Goal: Task Accomplishment & Management: Complete application form

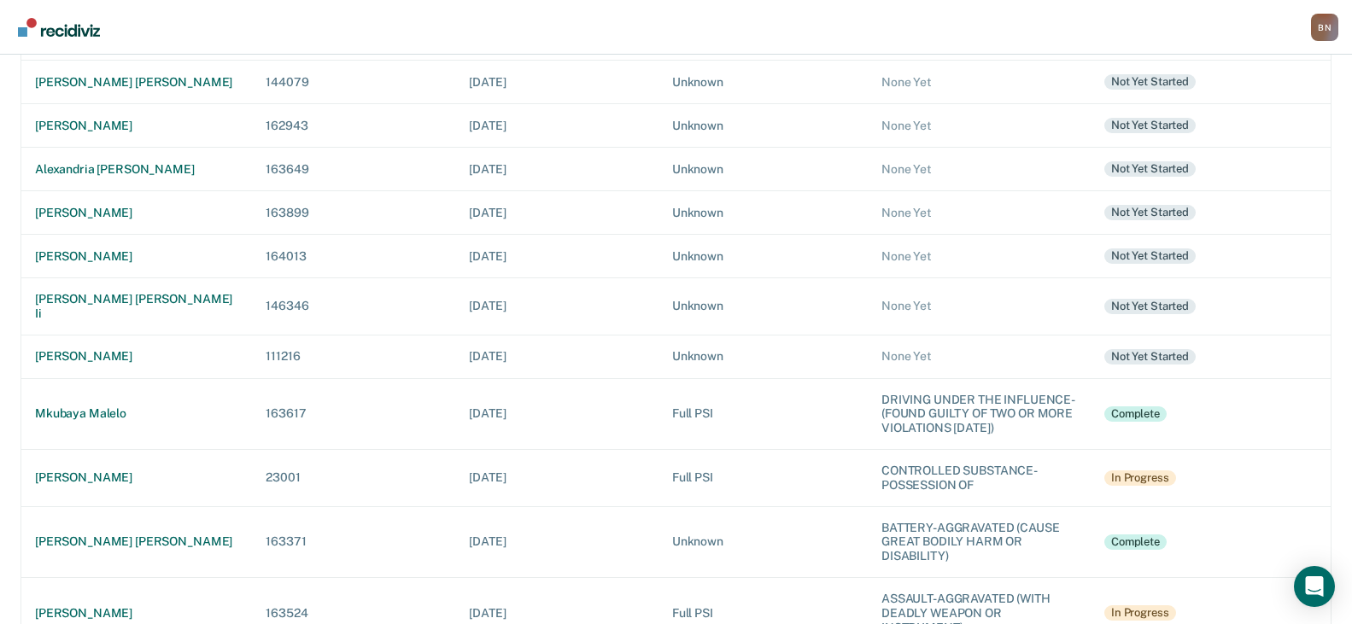
scroll to position [427, 0]
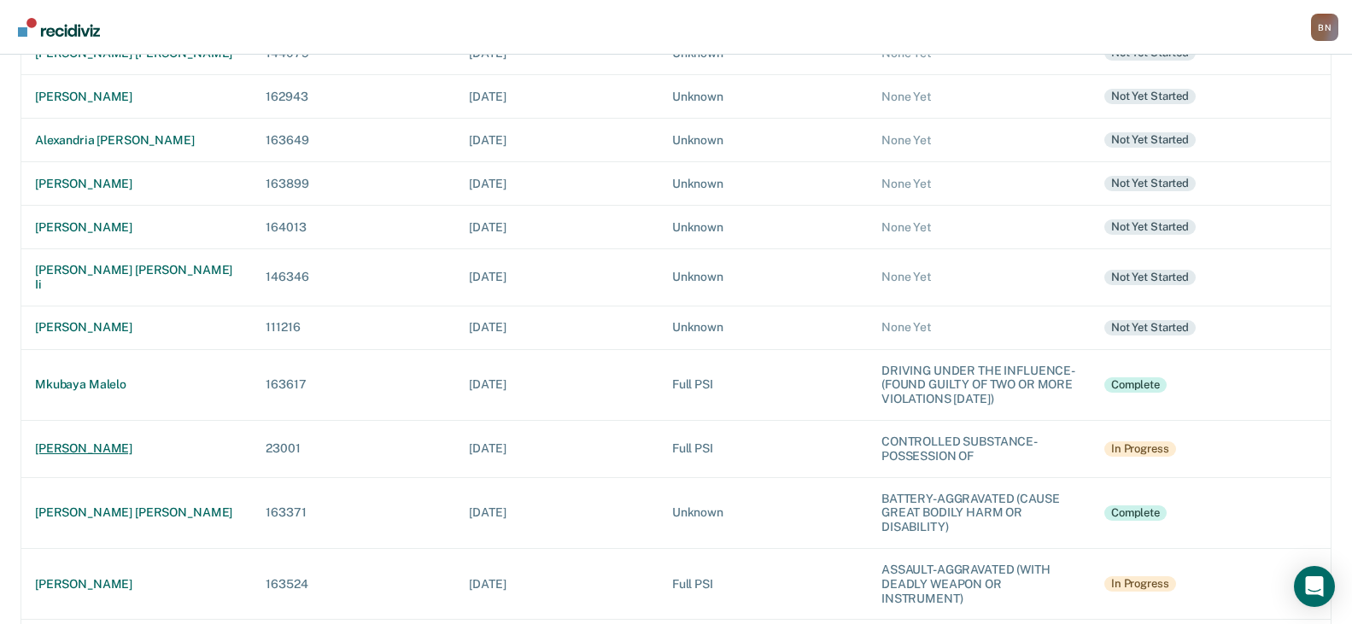
click at [98, 442] on div "[PERSON_NAME]" at bounding box center [136, 449] width 203 height 15
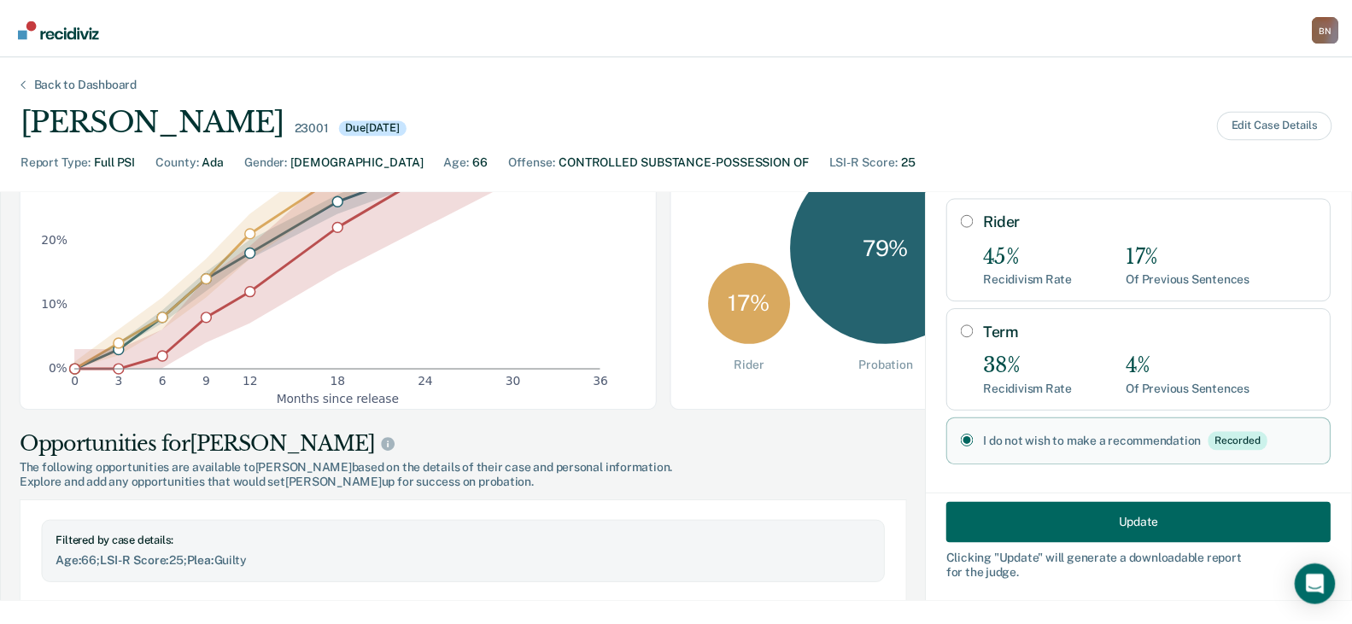
scroll to position [342, 0]
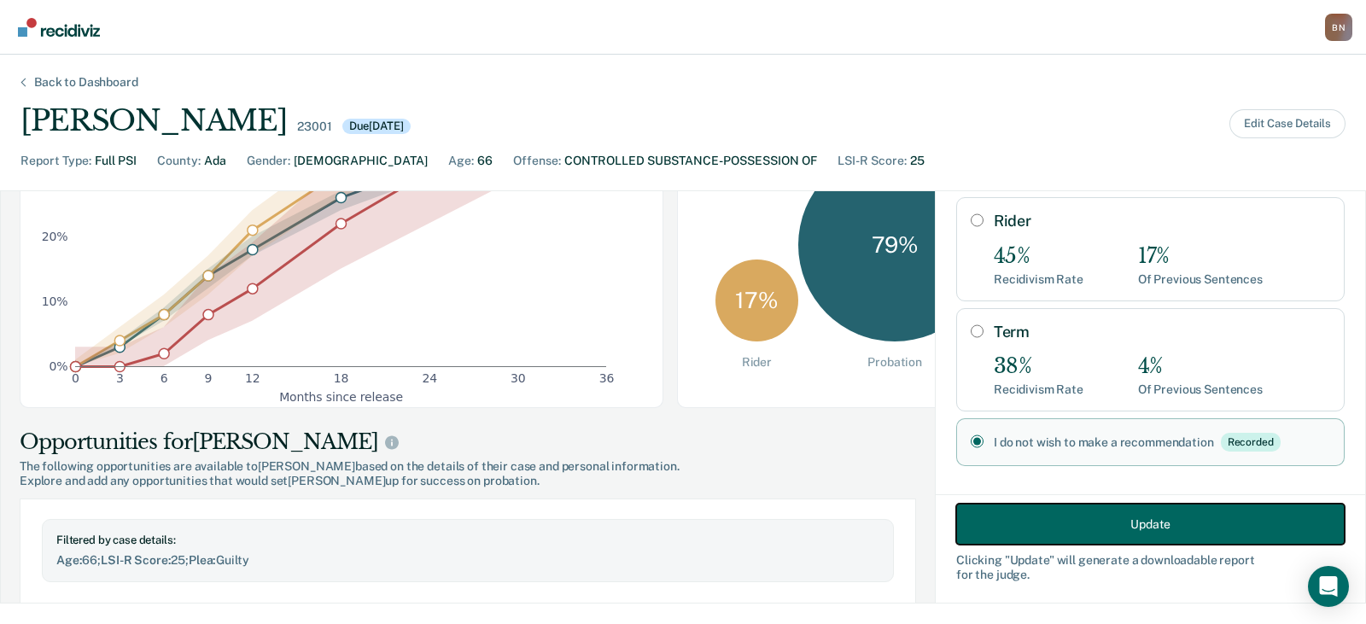
click at [1098, 531] on button "Update" at bounding box center [1150, 524] width 389 height 41
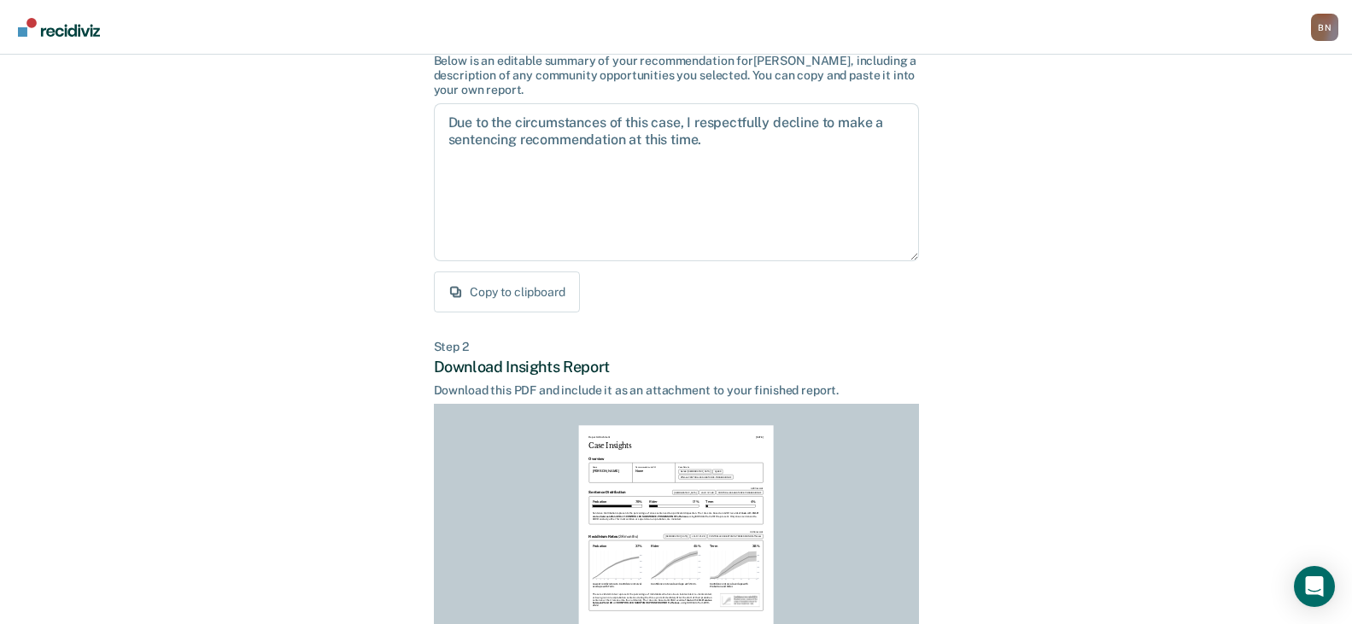
scroll to position [349, 0]
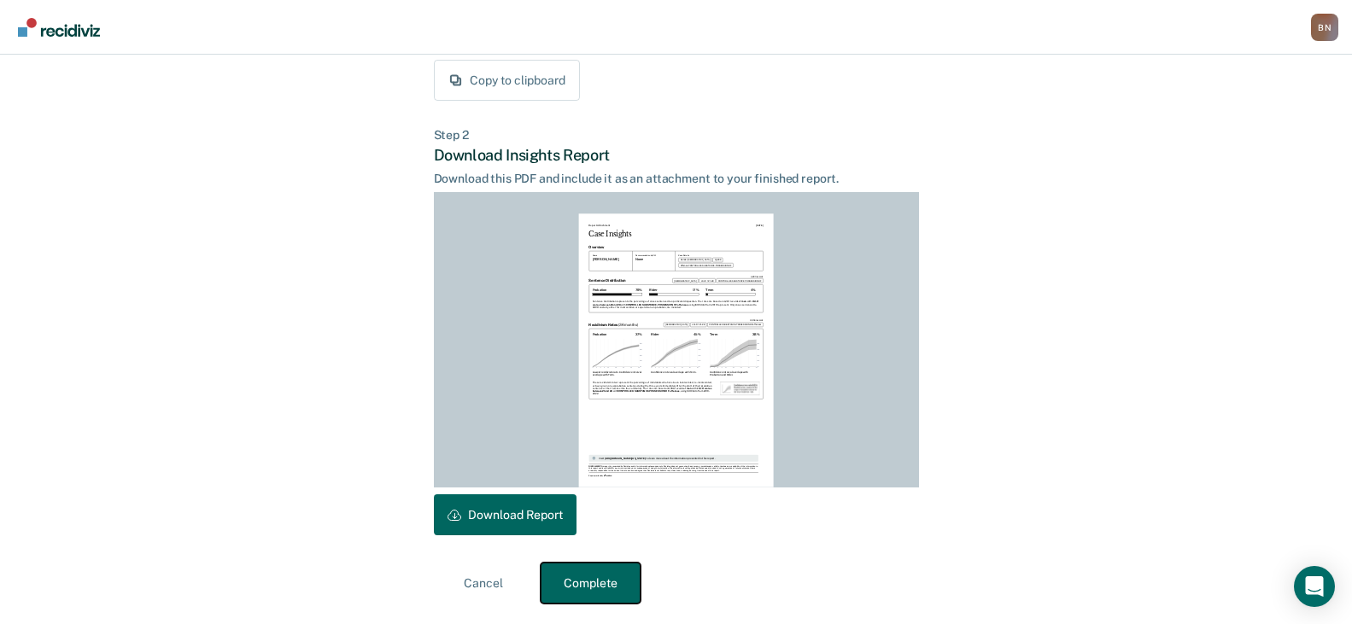
click at [592, 582] on button "Complete" at bounding box center [591, 583] width 100 height 41
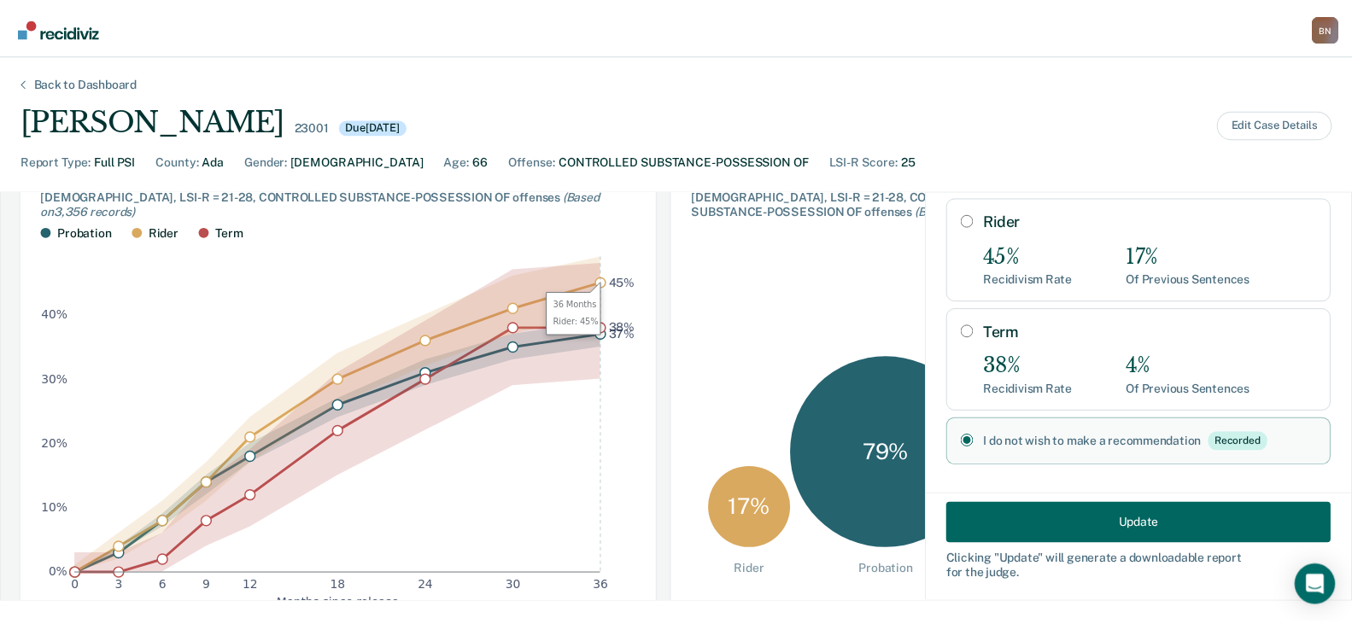
scroll to position [0, 0]
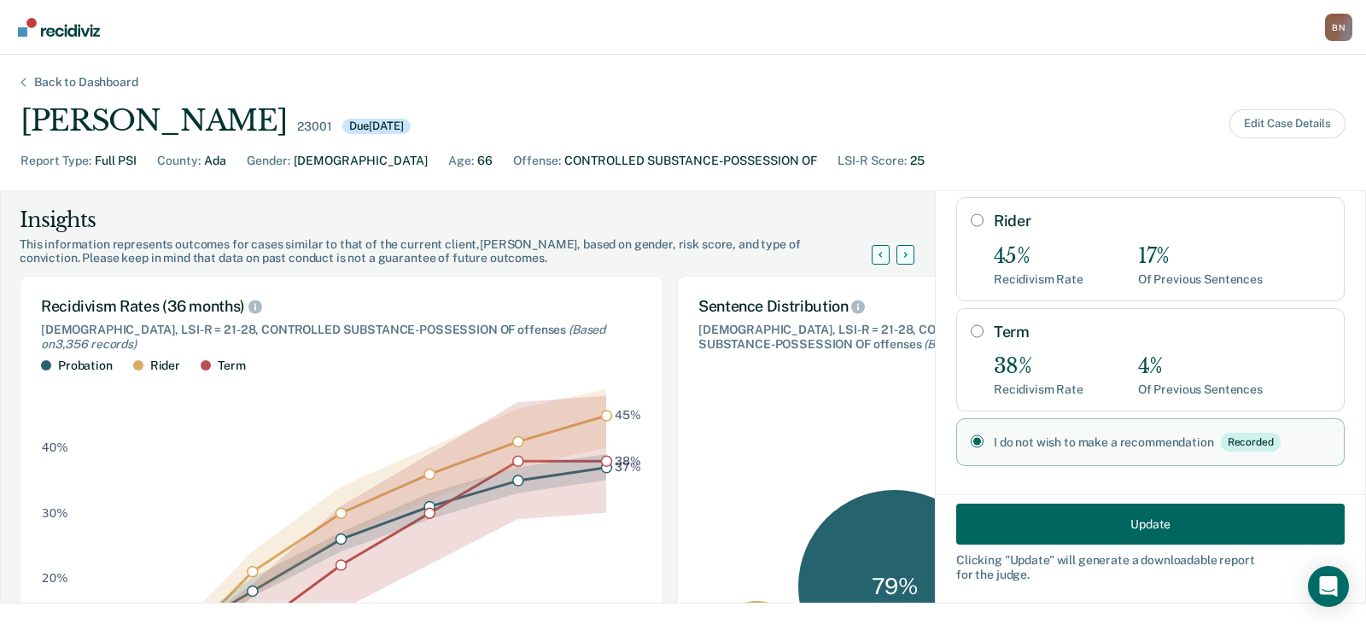
click at [1335, 27] on div "B N" at bounding box center [1338, 27] width 27 height 27
click at [986, 100] on div "Back to Dashboard [PERSON_NAME] 23001 Due [DATE] Edit Case Details Report Type …" at bounding box center [683, 340] width 1366 height 570
click at [77, 84] on div "Back to Dashboard" at bounding box center [86, 82] width 145 height 15
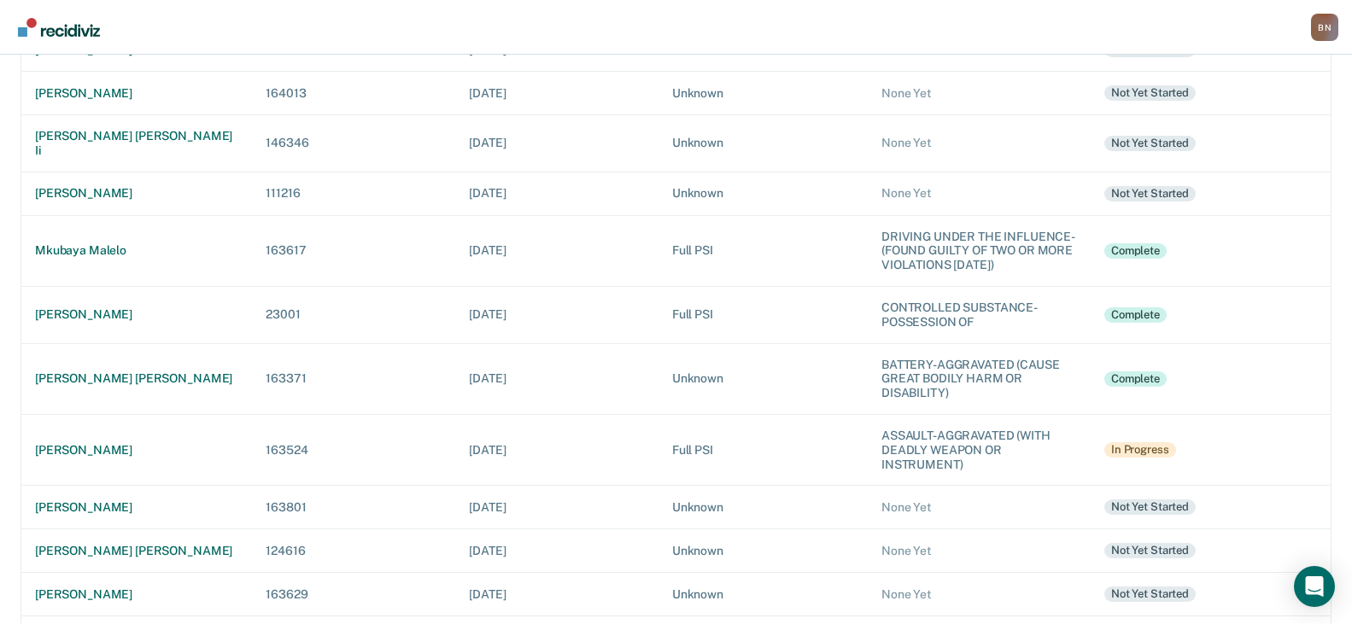
scroll to position [598, 0]
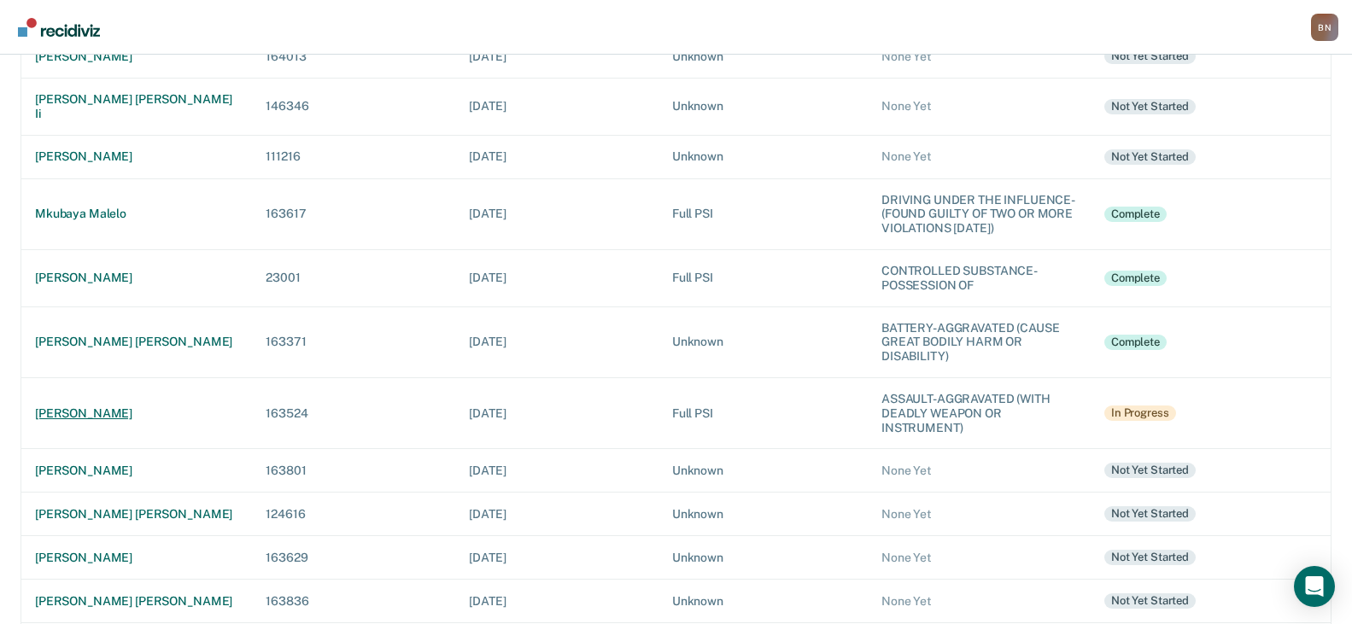
click at [71, 406] on div "[PERSON_NAME]" at bounding box center [136, 413] width 203 height 15
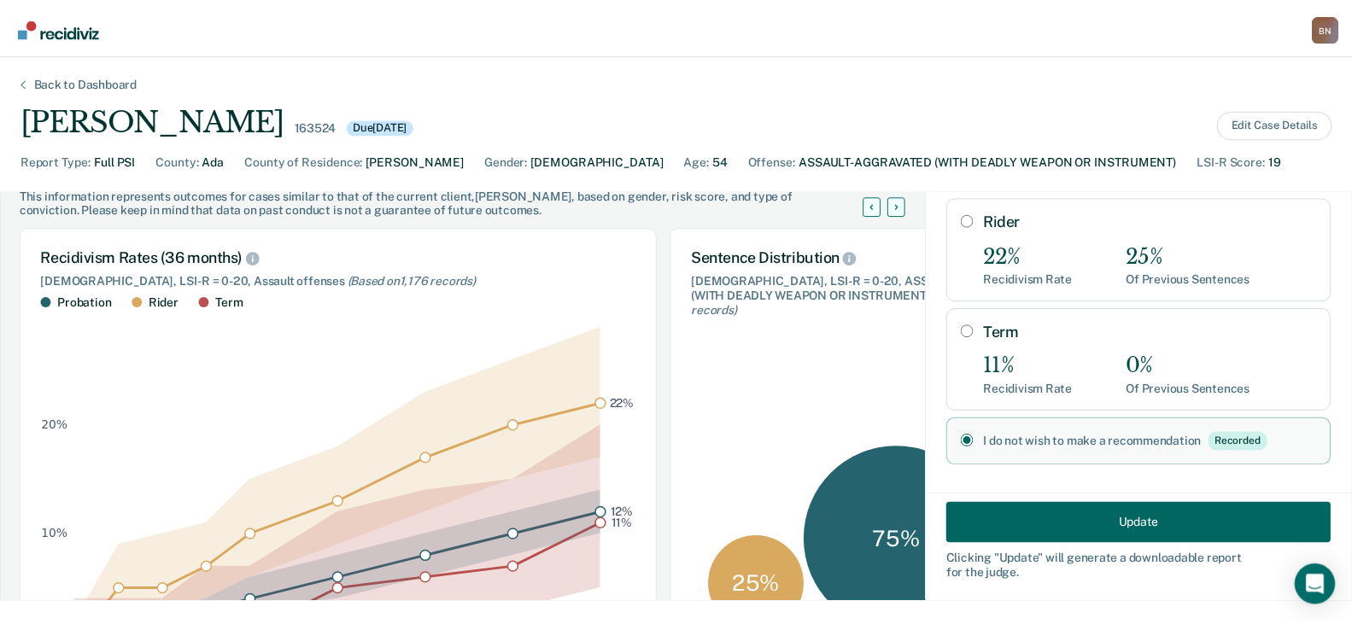
scroll to position [342, 0]
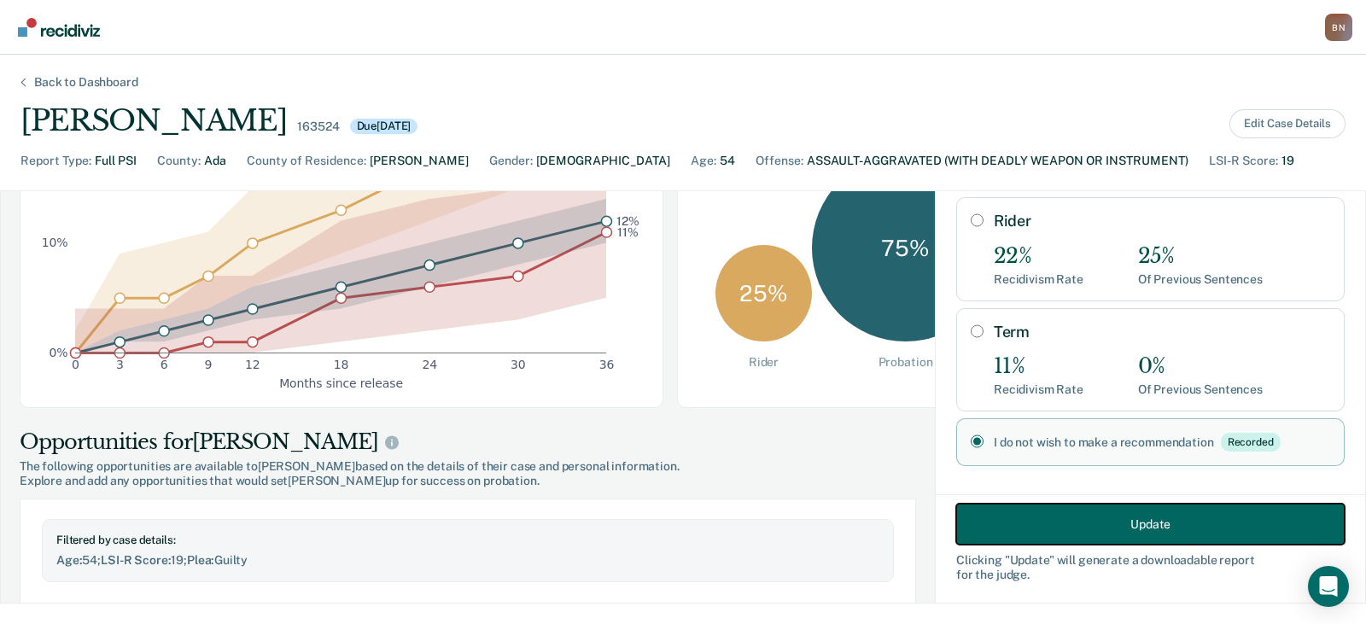
click at [1118, 529] on button "Update" at bounding box center [1150, 524] width 389 height 41
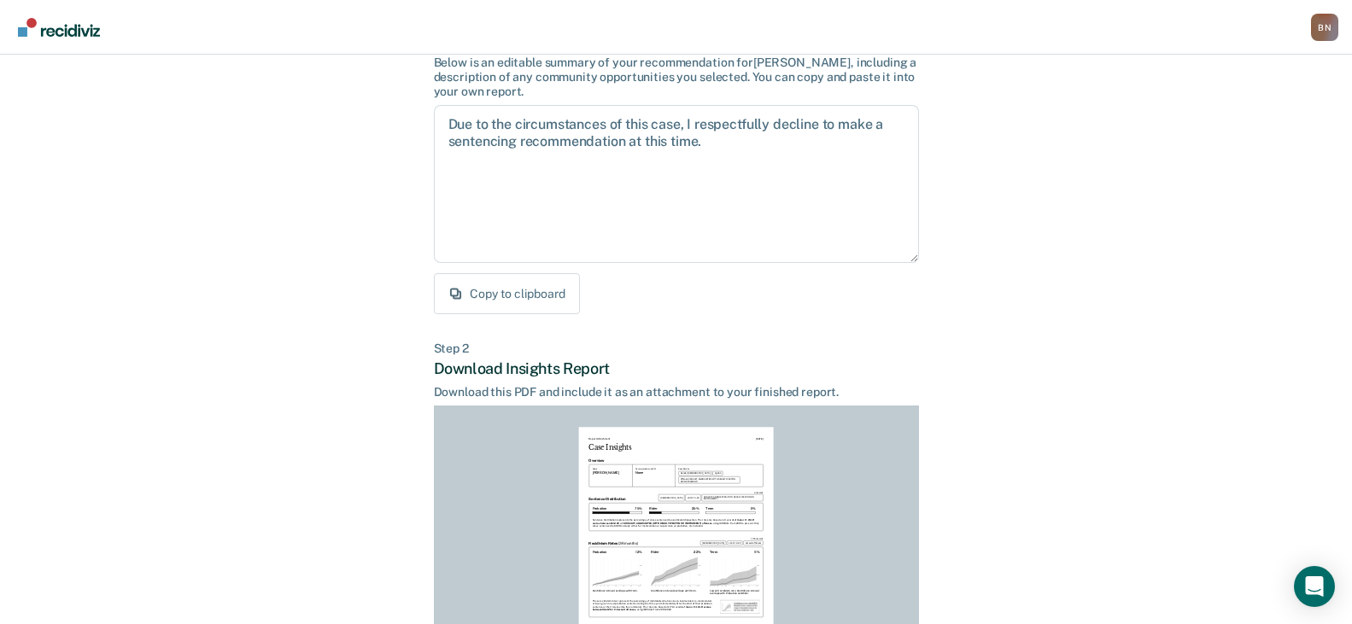
scroll to position [349, 0]
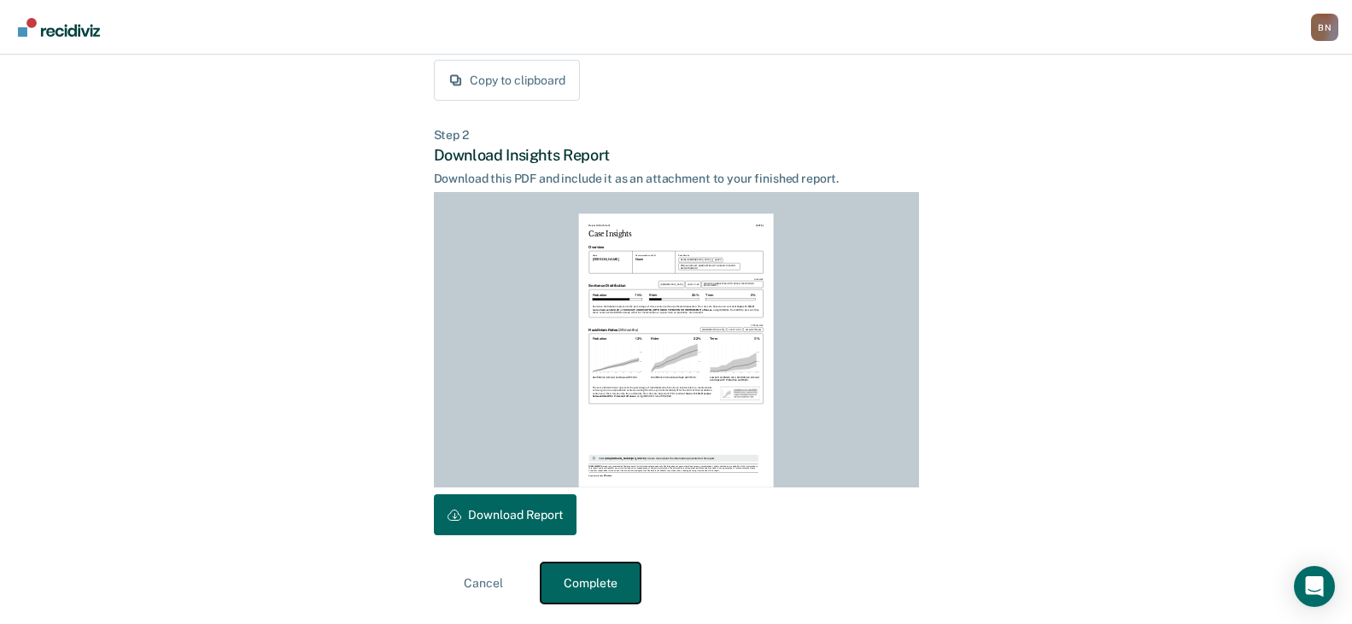
click at [589, 576] on button "Complete" at bounding box center [591, 583] width 100 height 41
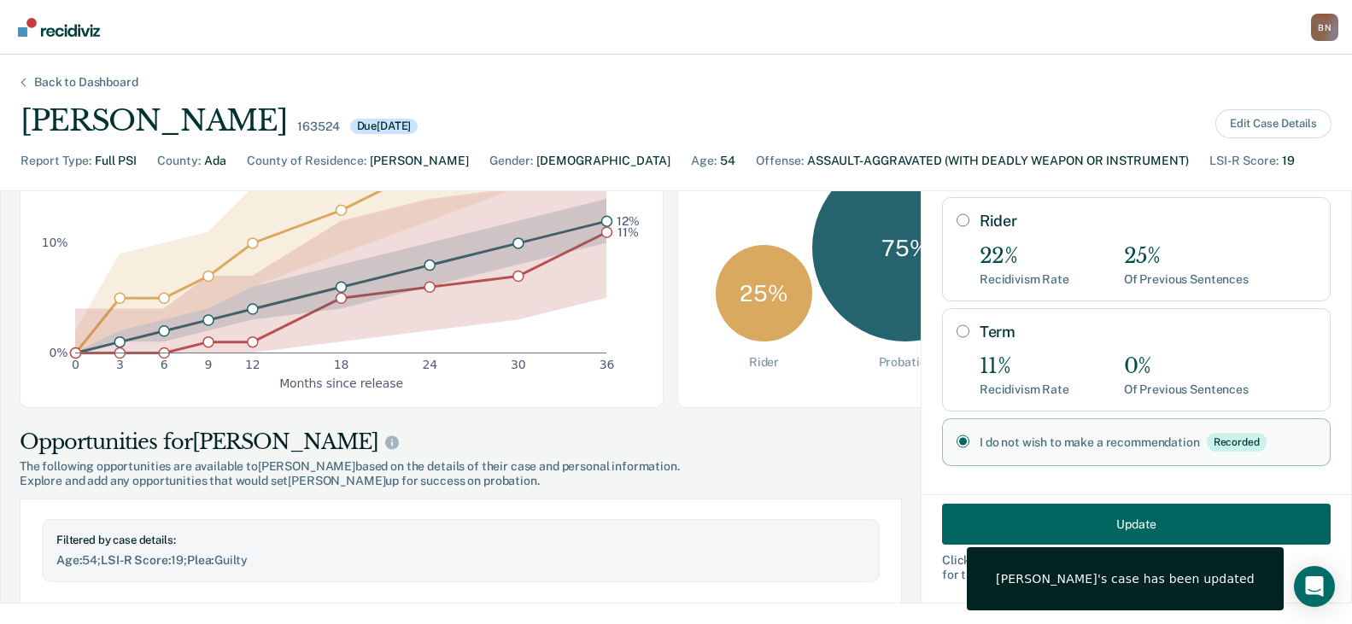
scroll to position [0, 0]
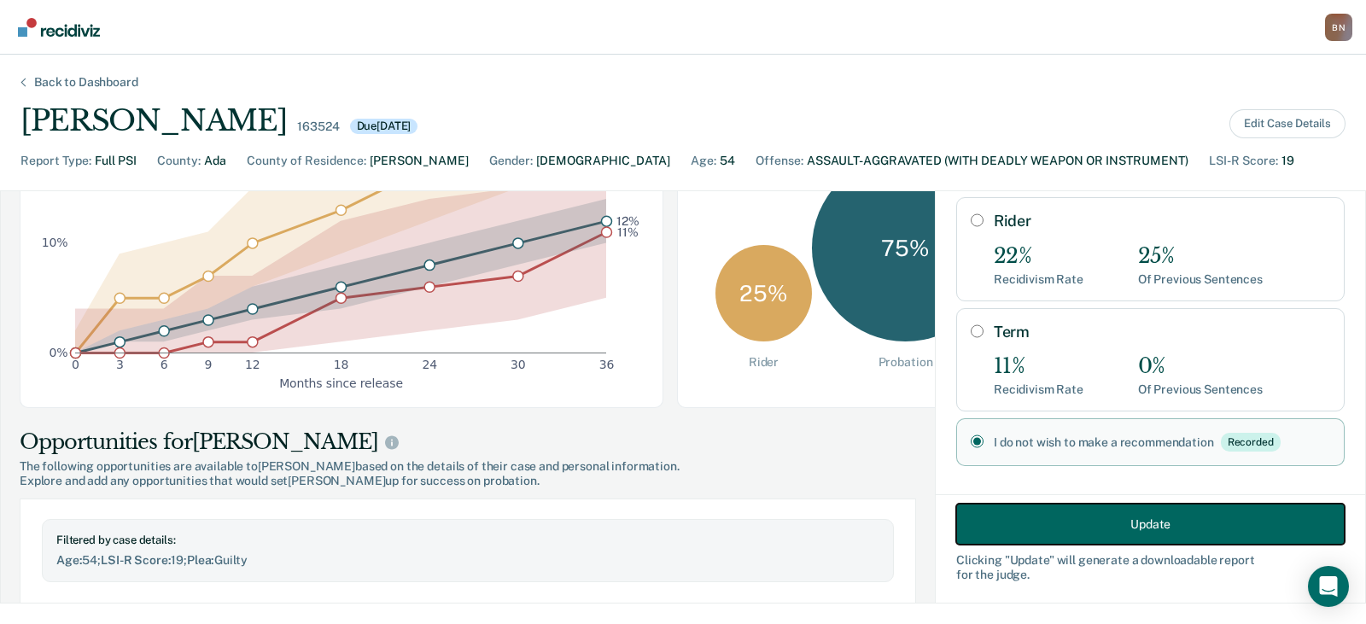
click at [1103, 515] on button "Update" at bounding box center [1150, 524] width 389 height 41
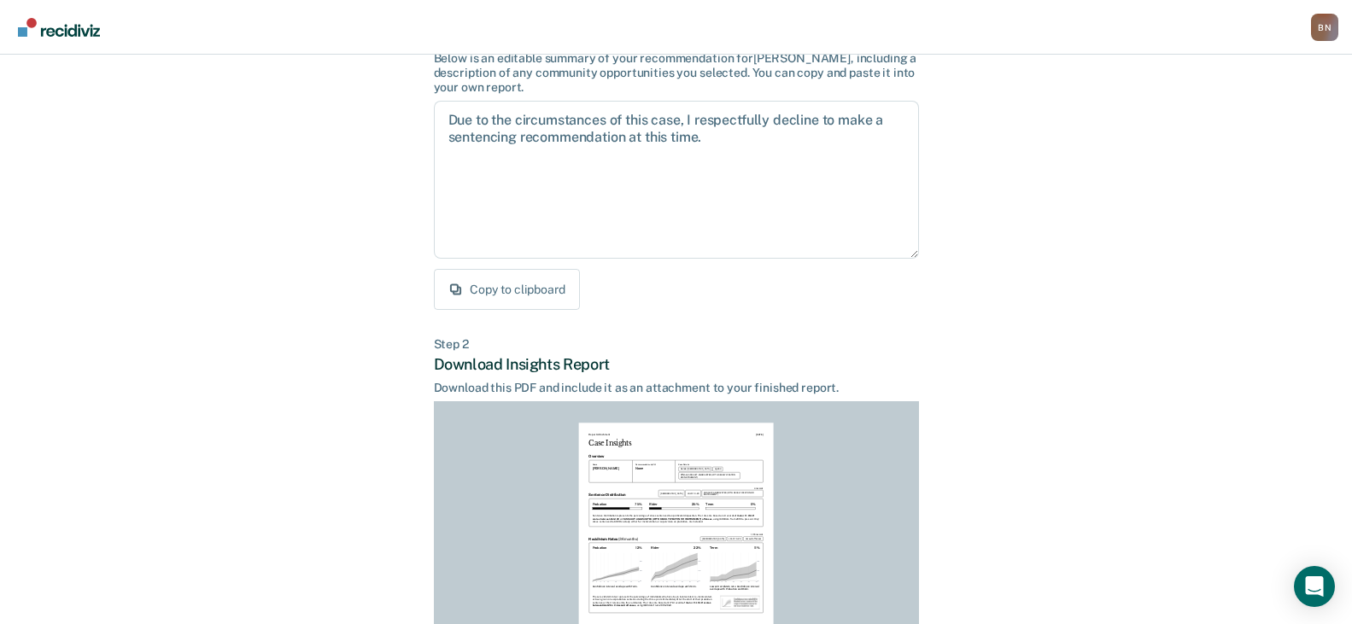
scroll to position [349, 0]
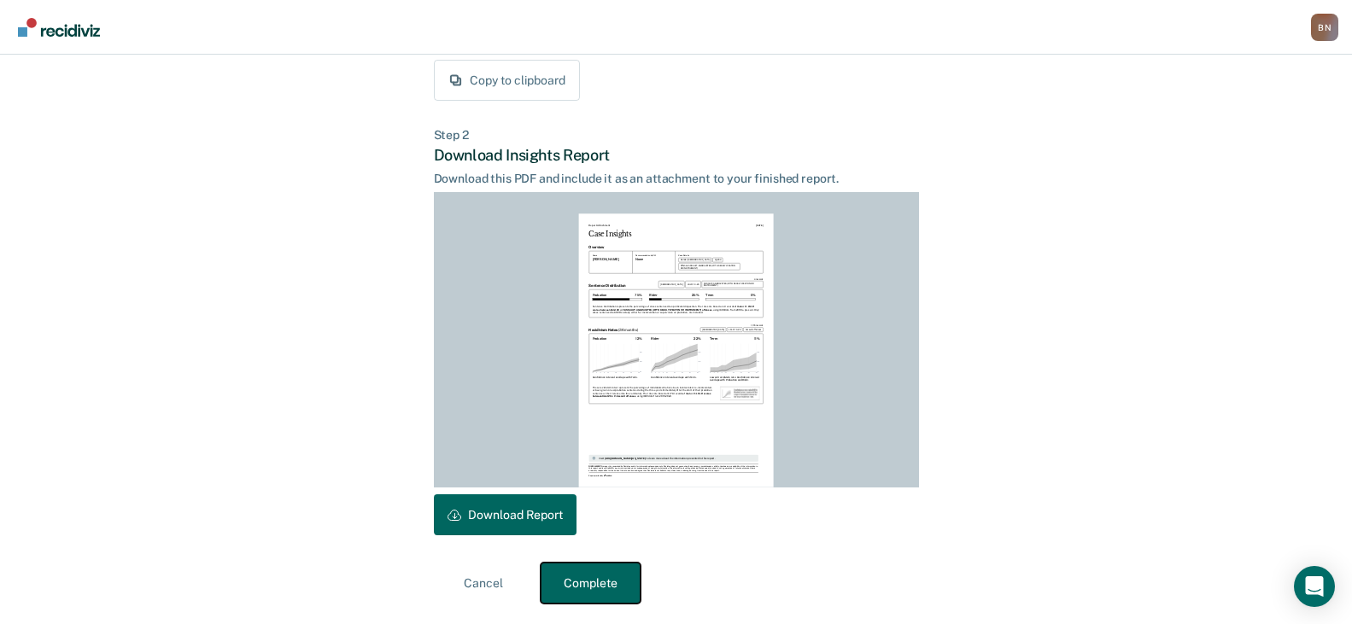
click at [603, 582] on button "Complete" at bounding box center [591, 583] width 100 height 41
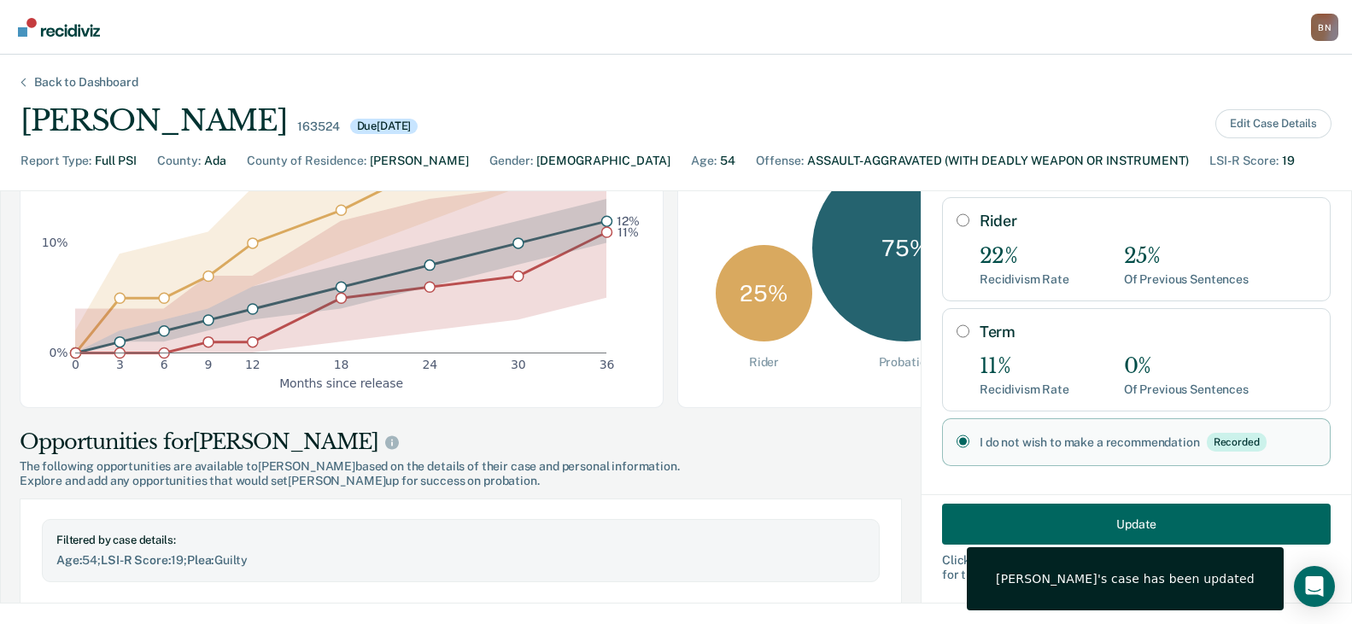
scroll to position [0, 0]
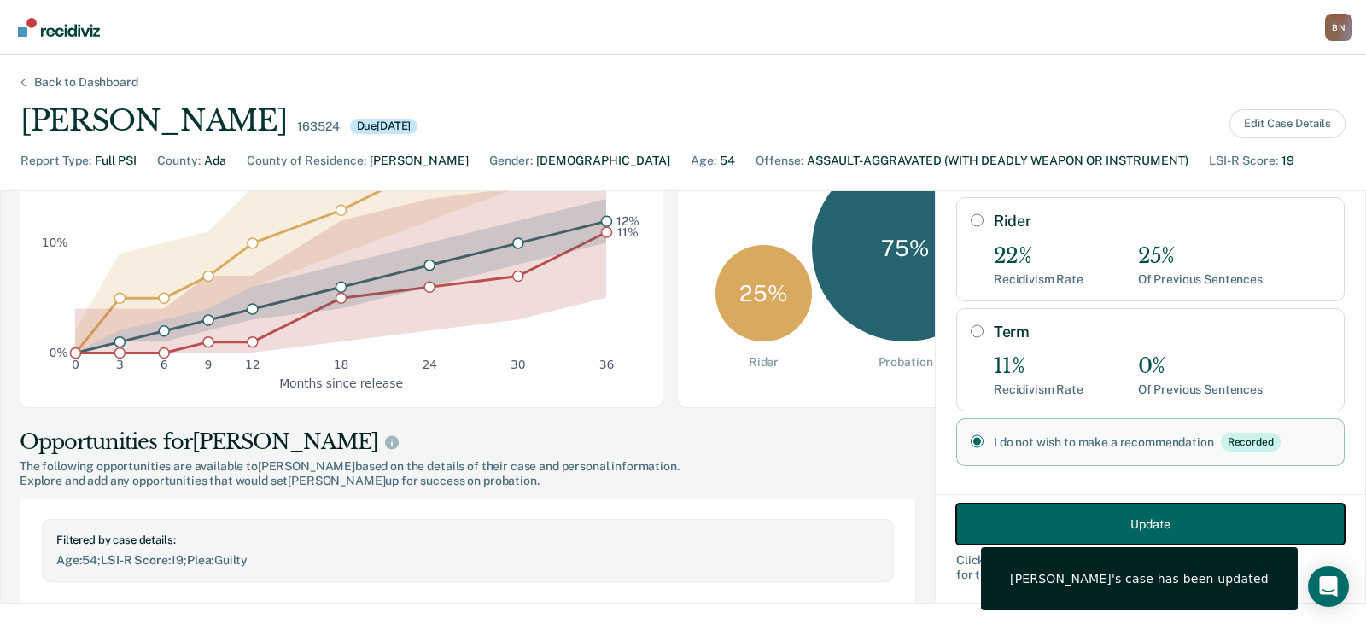
click at [1128, 526] on button "Update" at bounding box center [1150, 524] width 389 height 41
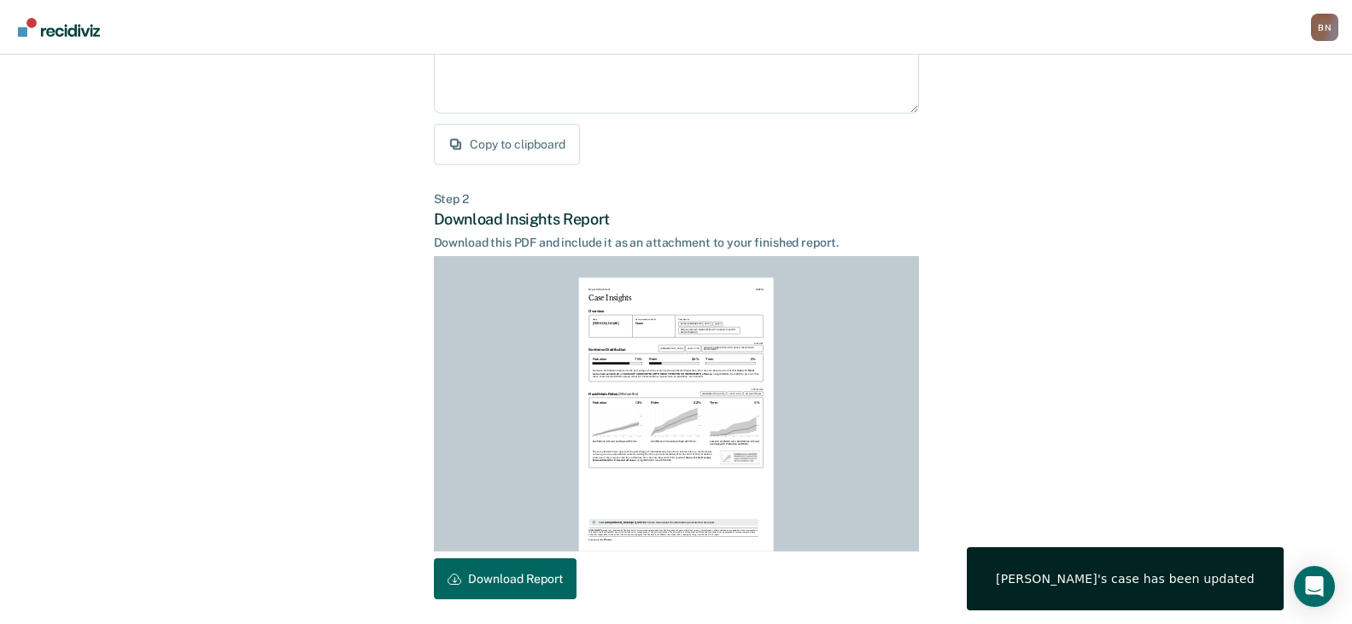
scroll to position [349, 0]
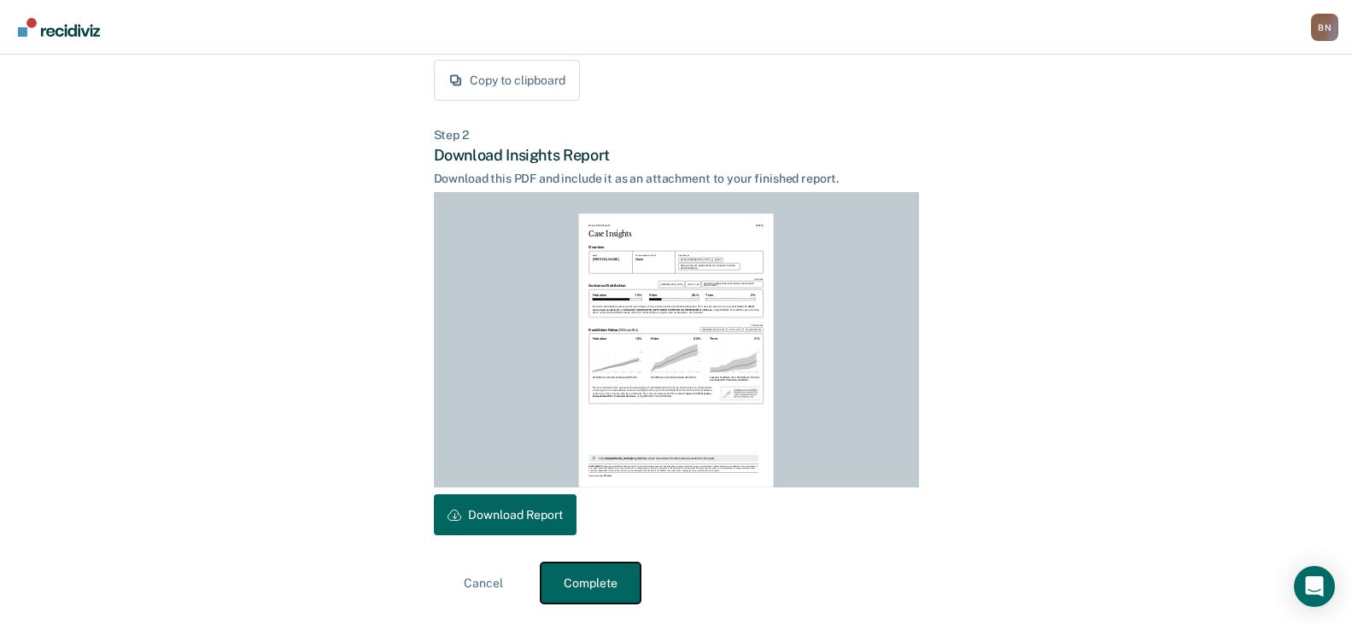
click at [611, 572] on button "Complete" at bounding box center [591, 583] width 100 height 41
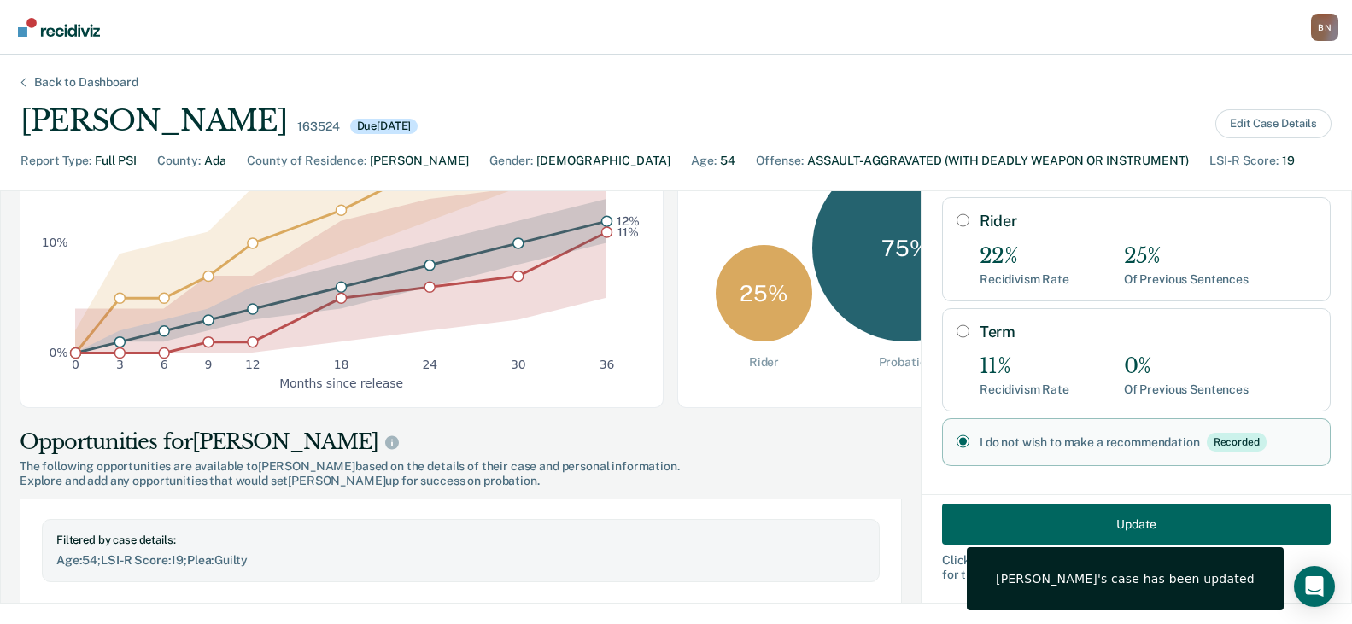
scroll to position [0, 0]
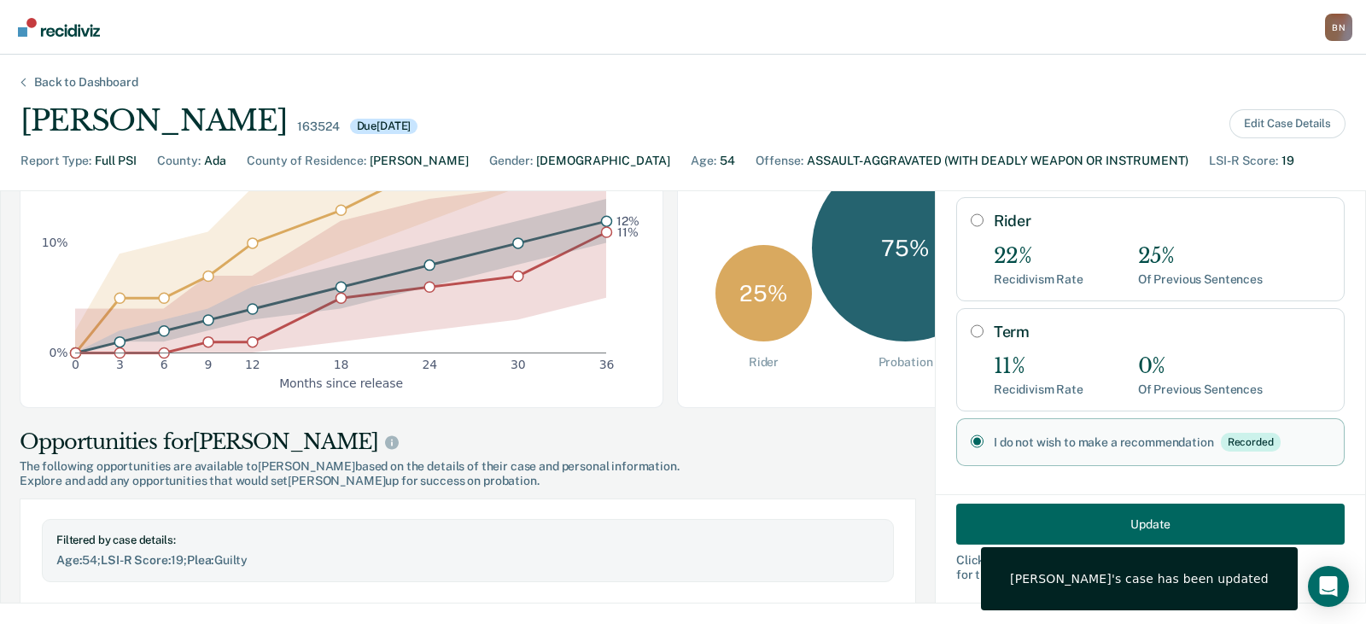
click at [61, 82] on div "Back to Dashboard" at bounding box center [86, 82] width 145 height 15
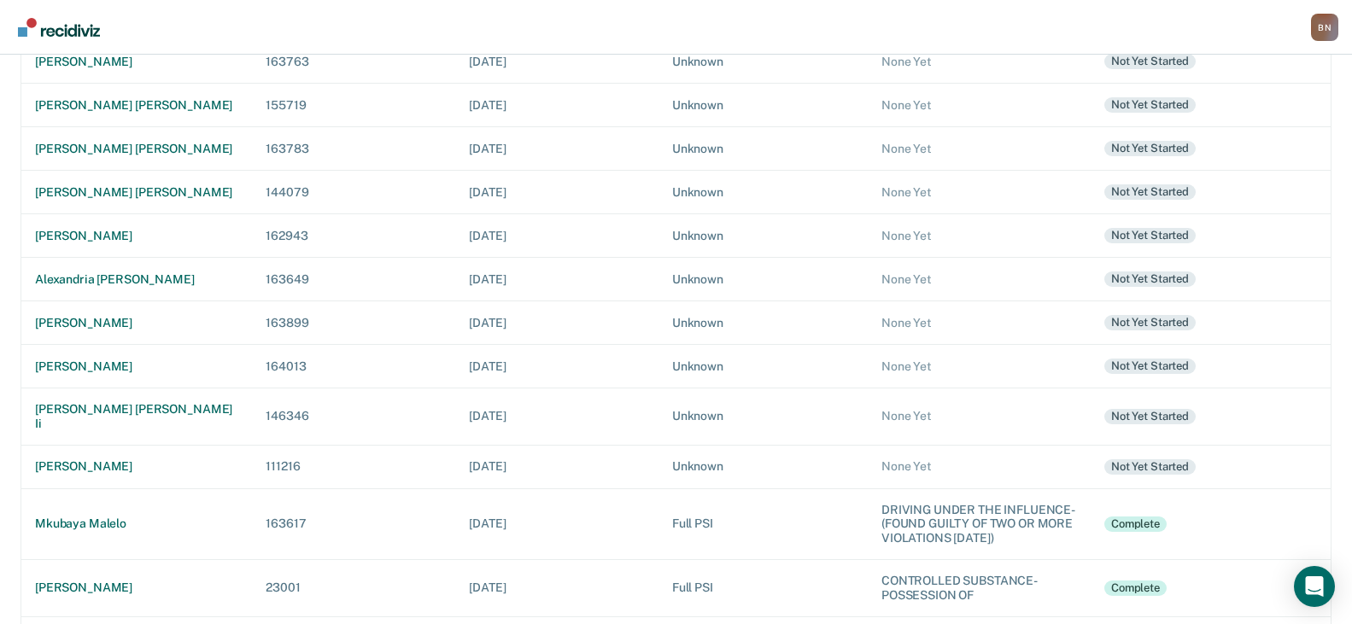
scroll to position [258, 0]
